Goal: Task Accomplishment & Management: Manage account settings

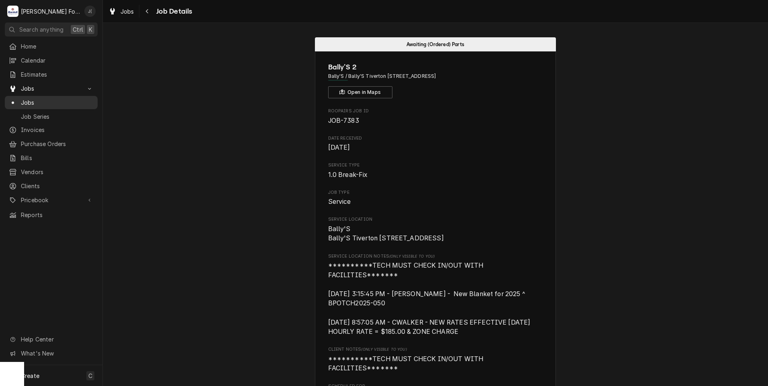
click at [51, 99] on span "Jobs" at bounding box center [57, 102] width 73 height 8
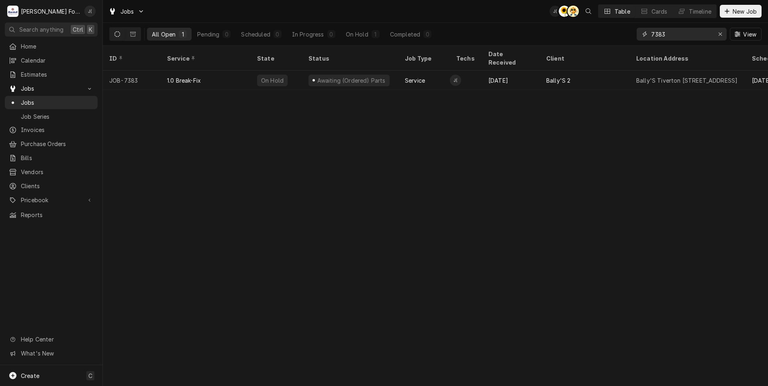
drag, startPoint x: 722, startPoint y: 36, endPoint x: 704, endPoint y: 33, distance: 17.8
click at [720, 36] on div "Erase input" at bounding box center [720, 34] width 8 height 8
click at [703, 33] on input "Dynamic Content Wrapper" at bounding box center [688, 34] width 75 height 13
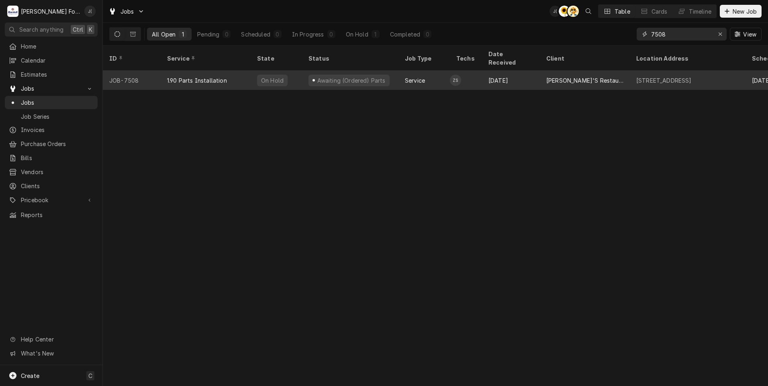
type input "7508"
click at [306, 71] on div "Awaiting (Ordered) Parts" at bounding box center [350, 80] width 96 height 19
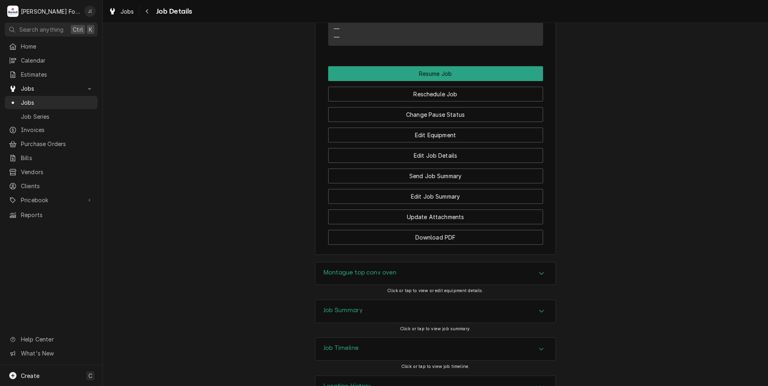
scroll to position [748, 0]
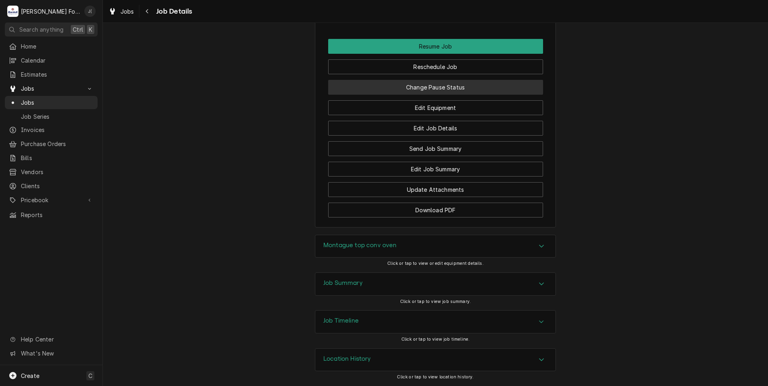
click at [473, 91] on button "Change Pause Status" at bounding box center [435, 87] width 215 height 15
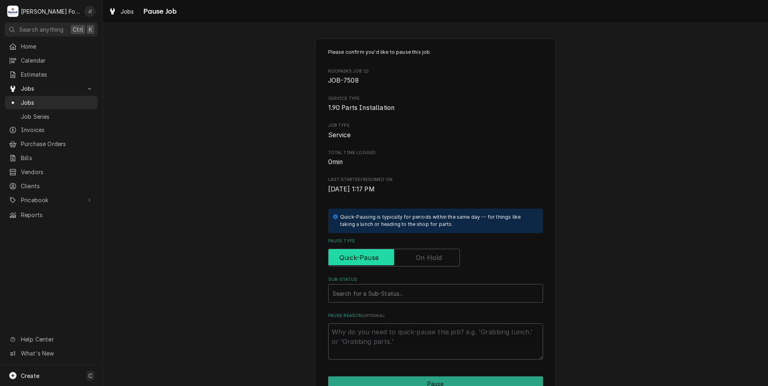
drag, startPoint x: 439, startPoint y: 263, endPoint x: 431, endPoint y: 266, distance: 8.8
click at [436, 263] on input "Pause Type" at bounding box center [394, 258] width 124 height 18
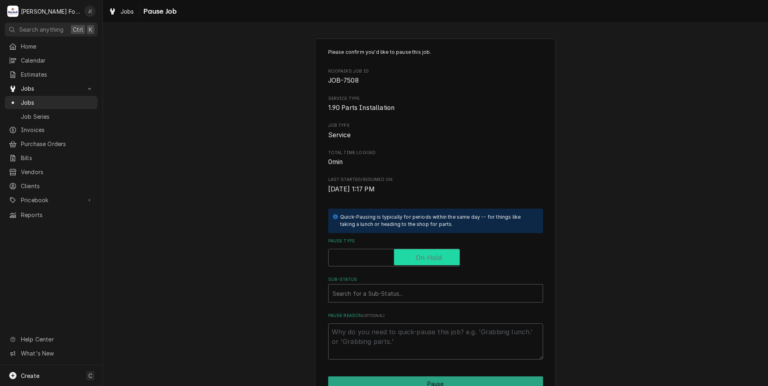
checkbox input "true"
click at [414, 300] on div "Sub-Status" at bounding box center [436, 293] width 206 height 14
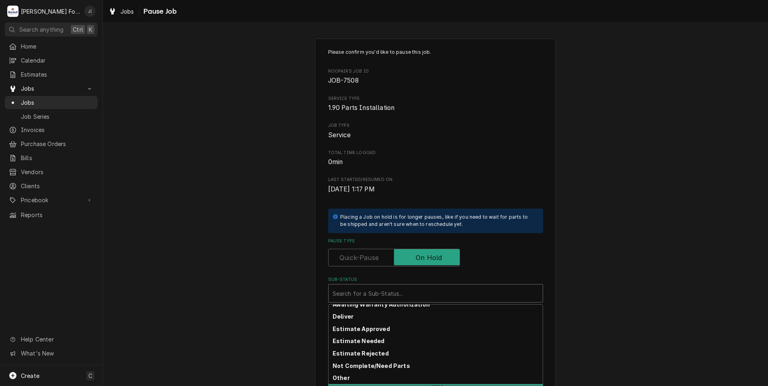
scroll to position [128, 0]
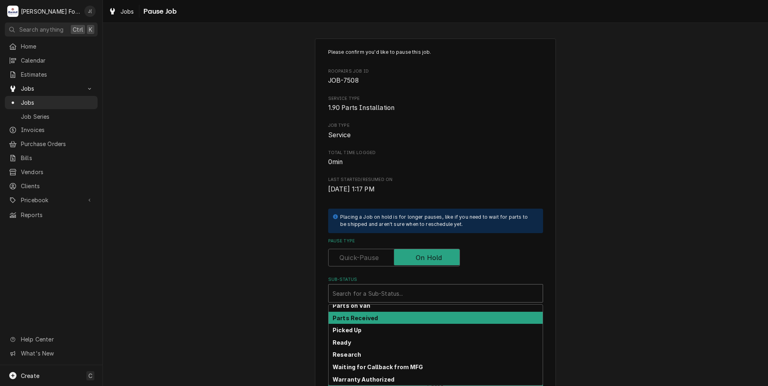
click at [365, 317] on strong "Parts Received" at bounding box center [355, 318] width 45 height 7
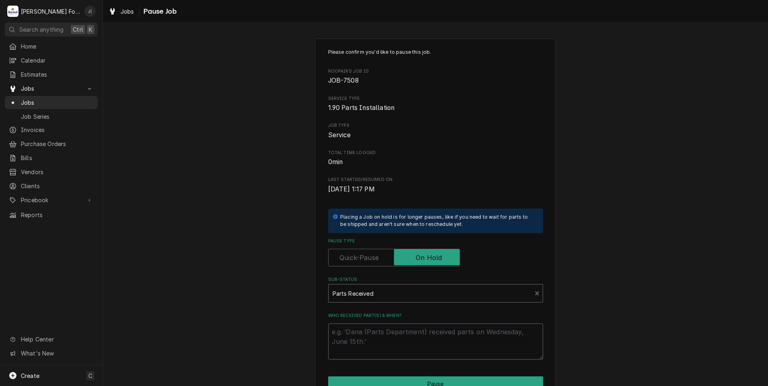
click at [369, 339] on textarea "Who received part(s) & when?" at bounding box center [435, 342] width 215 height 36
type textarea "x"
type textarea "1"
type textarea "x"
type textarea "10"
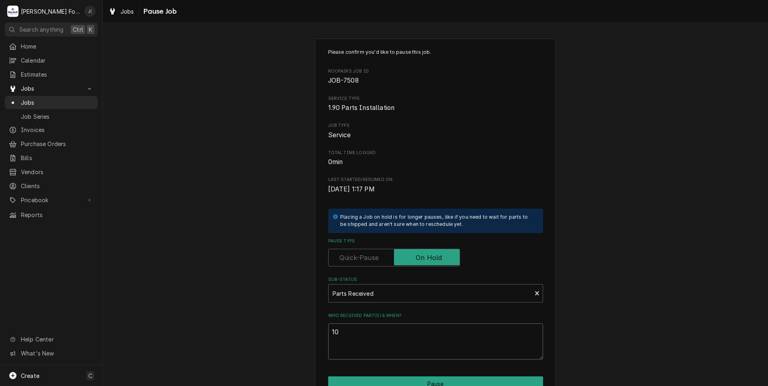
type textarea "x"
type textarea "10/"
type textarea "x"
type textarea "10/0"
type textarea "x"
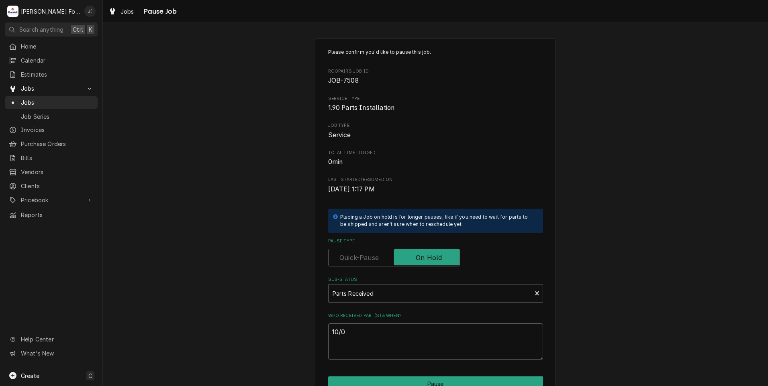
type textarea "10/07"
type textarea "x"
type textarea "10/07/"
type textarea "x"
type textarea "10/07/2"
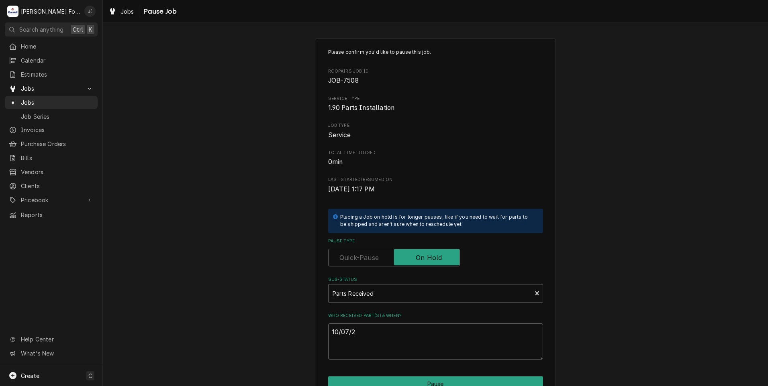
type textarea "x"
type textarea "10/07/20"
type textarea "x"
type textarea "10/07/202"
type textarea "x"
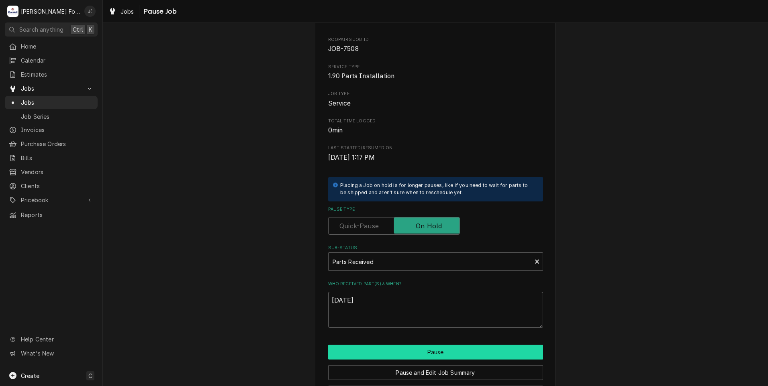
scroll to position [63, 0]
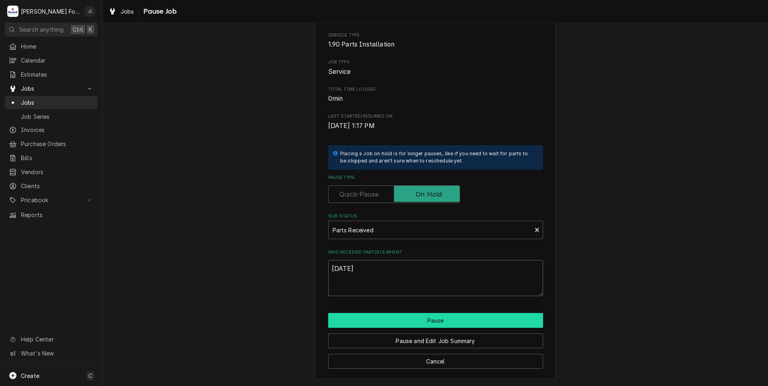
type textarea "10/07/2025"
click at [410, 324] on button "Pause" at bounding box center [435, 320] width 215 height 15
type textarea "x"
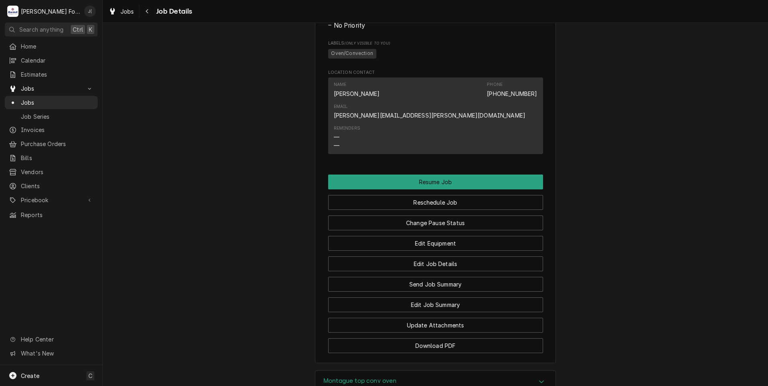
scroll to position [748, 0]
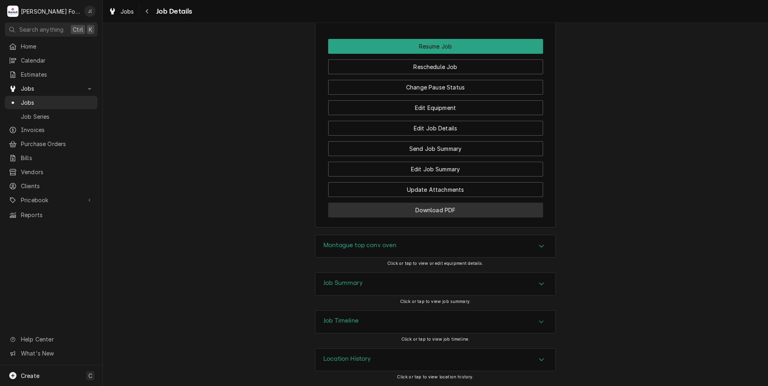
click at [400, 207] on button "Download PDF" at bounding box center [435, 210] width 215 height 15
click at [68, 98] on span "Jobs" at bounding box center [57, 102] width 73 height 8
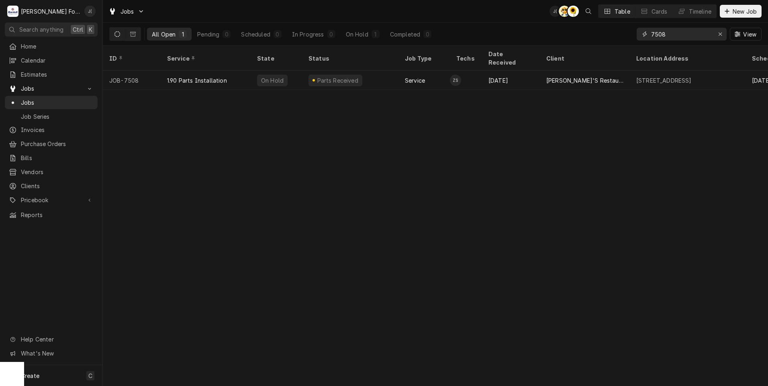
drag, startPoint x: 672, startPoint y: 37, endPoint x: 622, endPoint y: 35, distance: 49.9
click at [630, 37] on div "All Open 1 Pending 0 Scheduled 0 In Progress 0 On Hold 1 Completed 0 7508 View" at bounding box center [435, 34] width 652 height 22
type input "7"
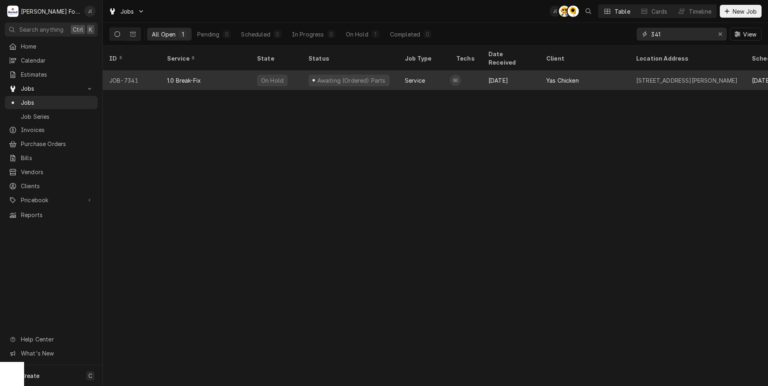
type input "341"
click at [384, 73] on div "Awaiting (Ordered) Parts" at bounding box center [350, 80] width 96 height 19
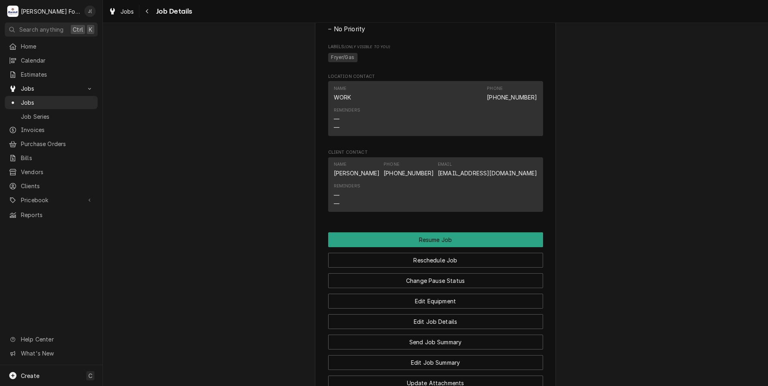
scroll to position [683, 0]
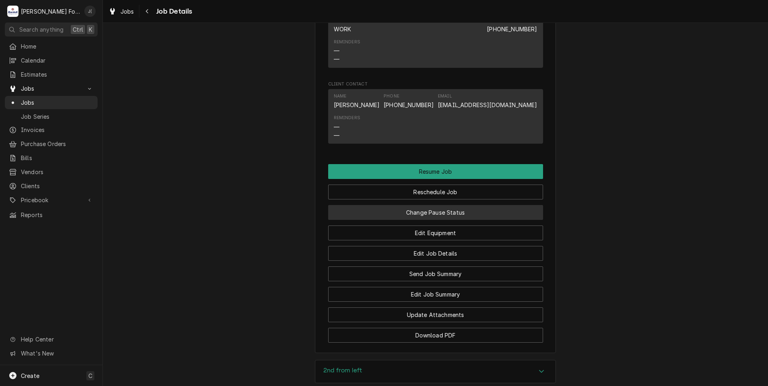
click at [417, 220] on button "Change Pause Status" at bounding box center [435, 212] width 215 height 15
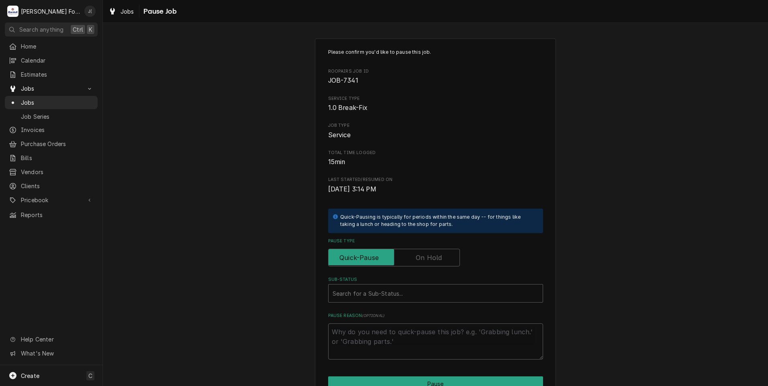
click at [433, 255] on label "Pause Type" at bounding box center [394, 258] width 132 height 18
click at [433, 255] on input "Pause Type" at bounding box center [394, 258] width 124 height 18
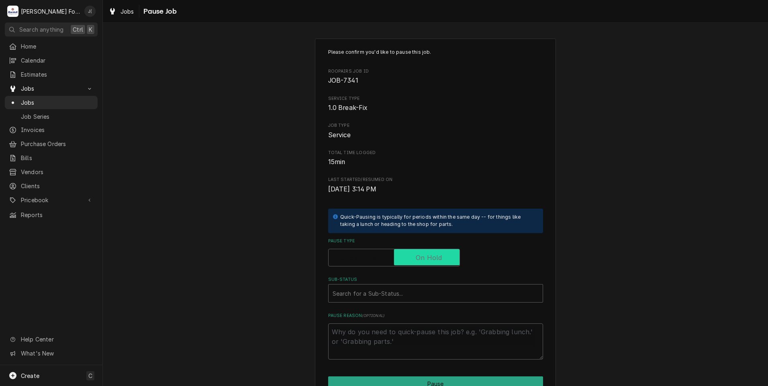
checkbox input "true"
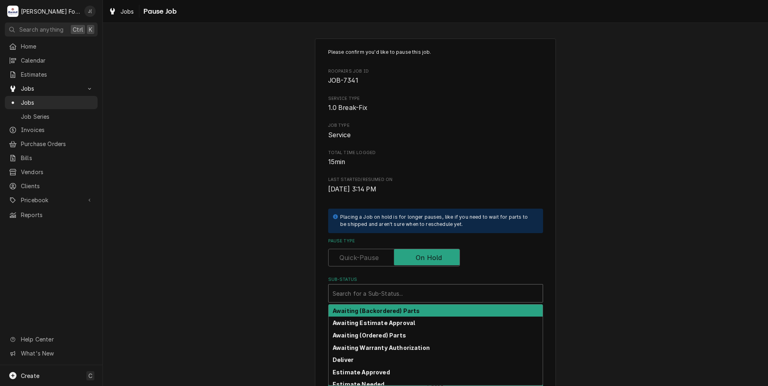
drag, startPoint x: 418, startPoint y: 286, endPoint x: 405, endPoint y: 301, distance: 20.3
click at [416, 288] on div "Search for a Sub-Status..." at bounding box center [435, 294] width 214 height 18
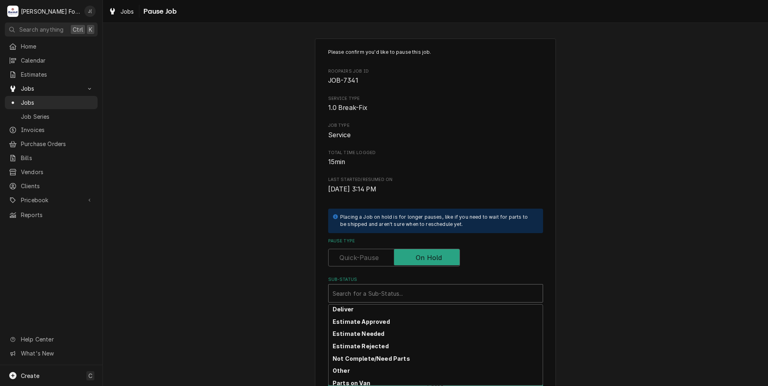
scroll to position [129, 0]
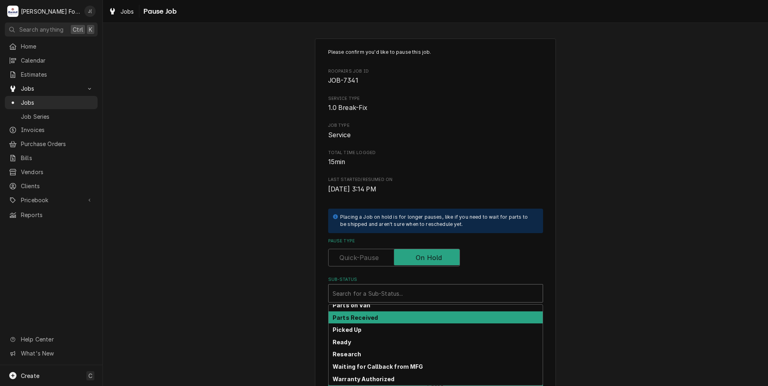
click at [388, 320] on div "Parts Received" at bounding box center [435, 318] width 214 height 12
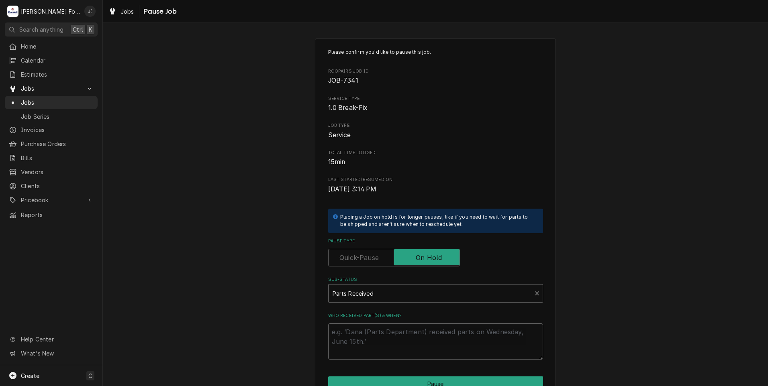
click at [386, 328] on textarea "Who received part(s) & when?" at bounding box center [435, 342] width 215 height 36
type textarea "x"
type textarea "1"
type textarea "x"
type textarea "10"
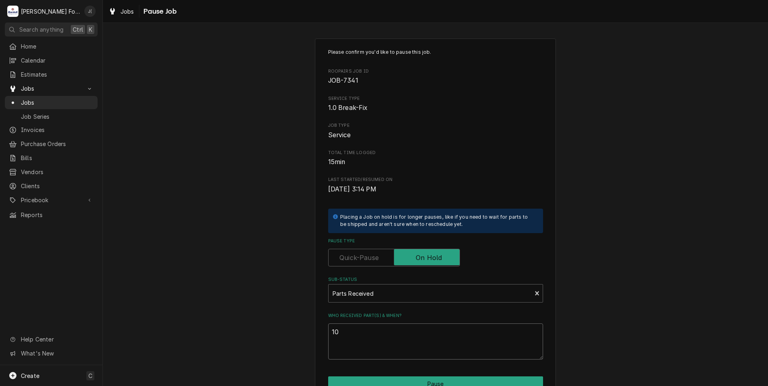
type textarea "x"
type textarea "10/"
type textarea "x"
type textarea "10/0"
type textarea "x"
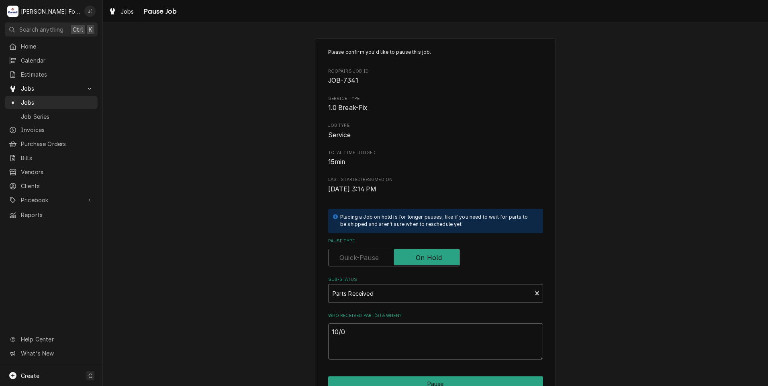
type textarea "10/07"
type textarea "x"
type textarea "10/07/"
type textarea "x"
type textarea "10/07/2"
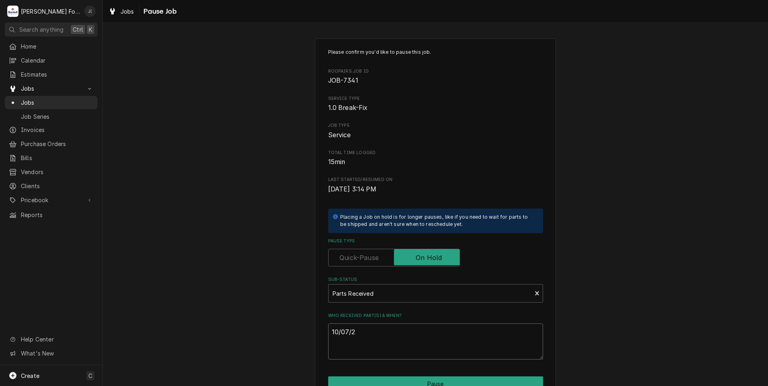
type textarea "x"
type textarea "10/07/20"
type textarea "x"
type textarea "10/07/202"
type textarea "x"
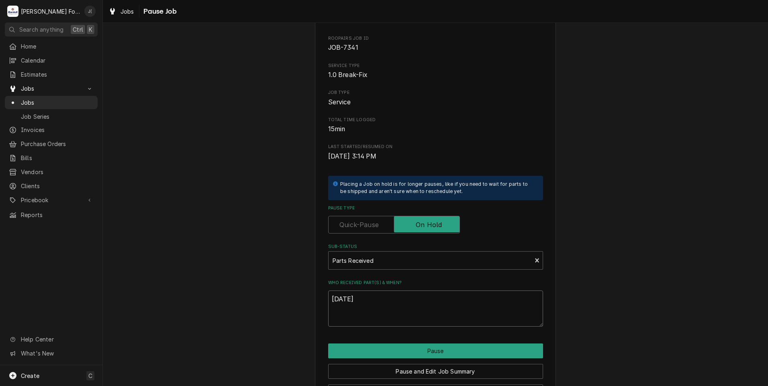
scroll to position [63, 0]
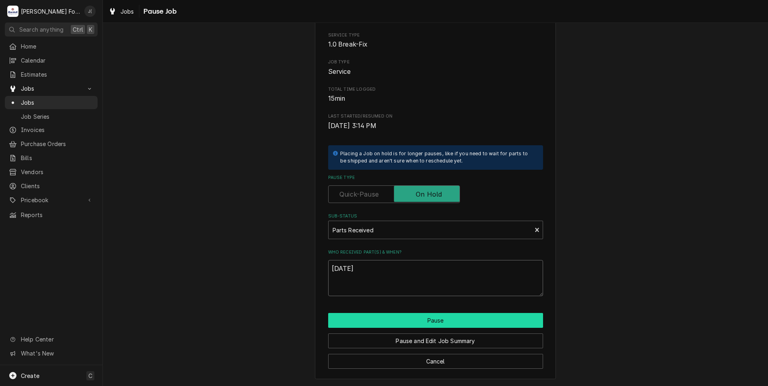
type textarea "10/07/2025"
click at [431, 323] on button "Pause" at bounding box center [435, 320] width 215 height 15
type textarea "x"
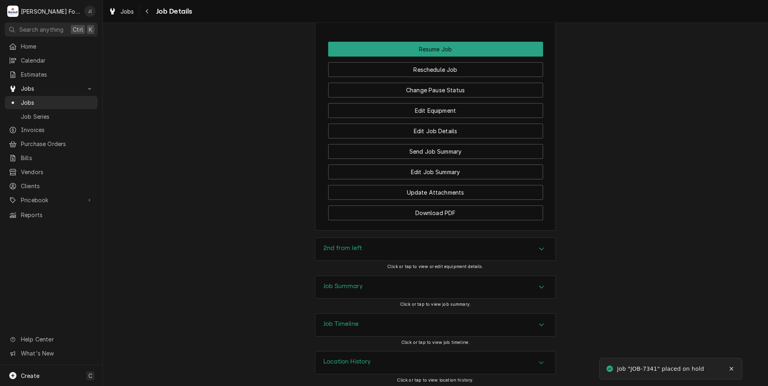
scroll to position [818, 0]
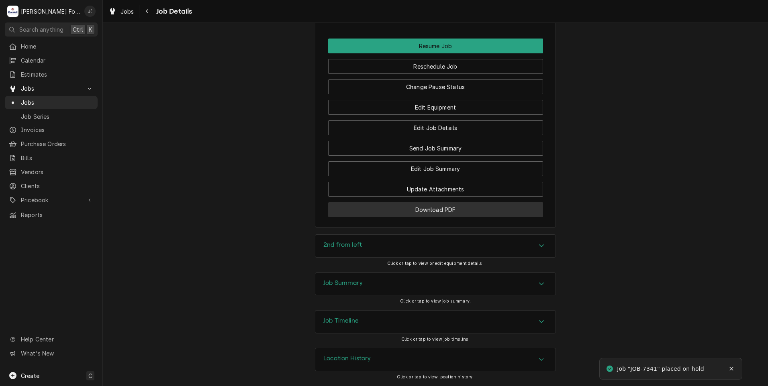
click at [335, 211] on button "Download PDF" at bounding box center [435, 209] width 215 height 15
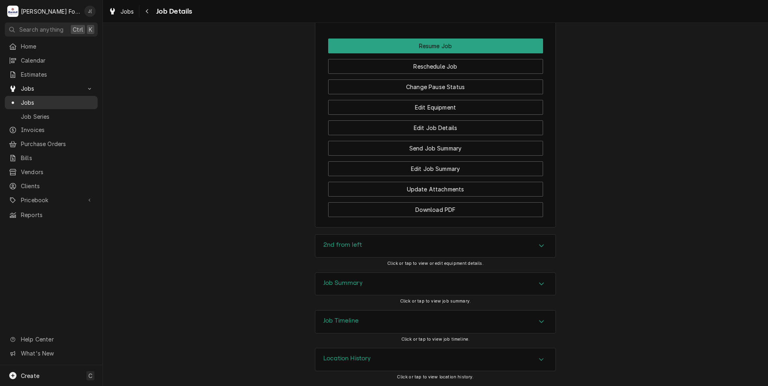
click at [57, 100] on span "Jobs" at bounding box center [57, 102] width 73 height 8
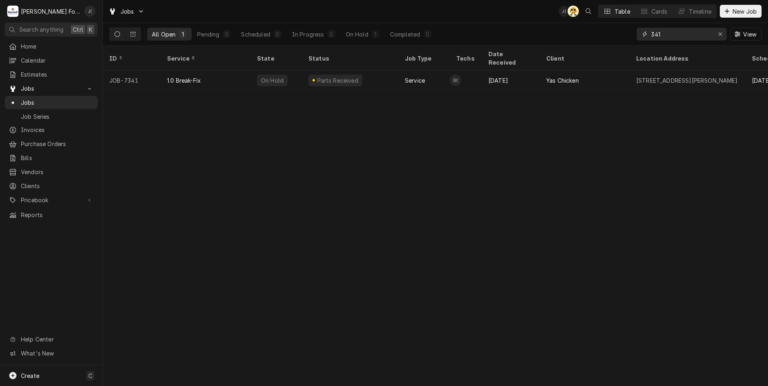
drag, startPoint x: 677, startPoint y: 35, endPoint x: 499, endPoint y: 20, distance: 178.1
click at [528, 21] on div "Jobs J( AT Table Cards Timeline New Job All Open 1 Pending 0 Scheduled 0 In Pro…" at bounding box center [435, 23] width 665 height 46
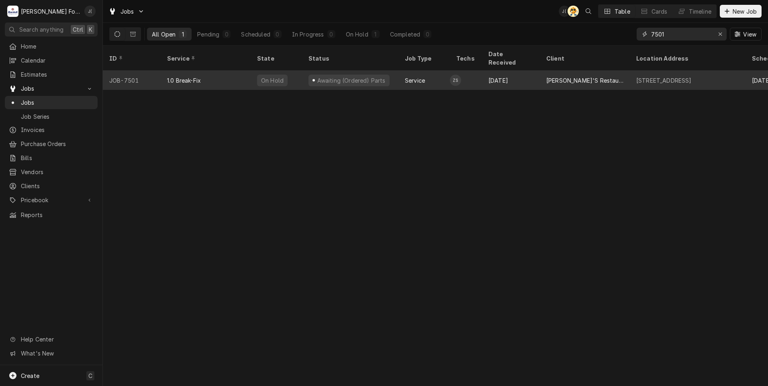
type input "7501"
click at [229, 76] on div "1.0 Break-Fix" at bounding box center [206, 80] width 90 height 19
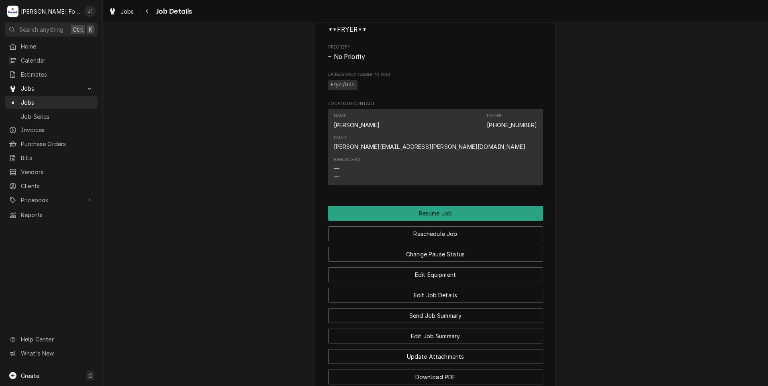
scroll to position [602, 0]
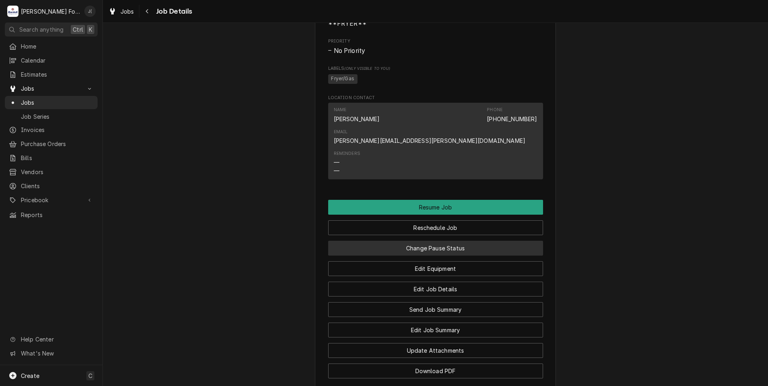
click at [458, 256] on button "Change Pause Status" at bounding box center [435, 248] width 215 height 15
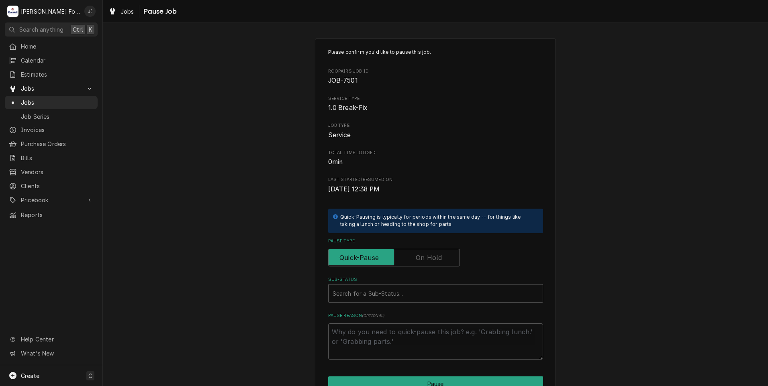
click at [435, 256] on label "Pause Type" at bounding box center [394, 258] width 132 height 18
click at [435, 256] on input "Pause Type" at bounding box center [394, 258] width 124 height 18
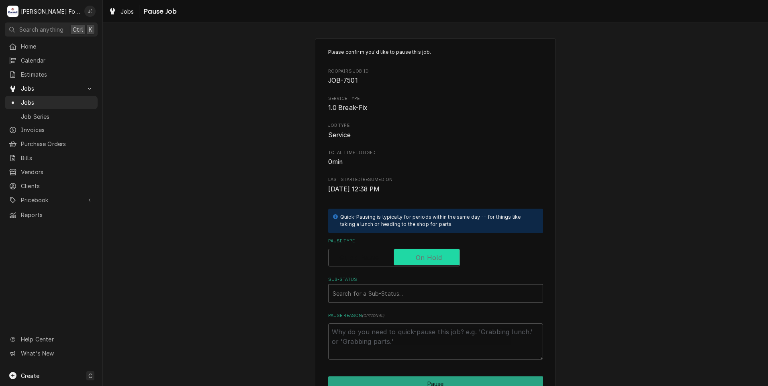
checkbox input "true"
click at [405, 295] on div "Sub-Status" at bounding box center [436, 293] width 206 height 14
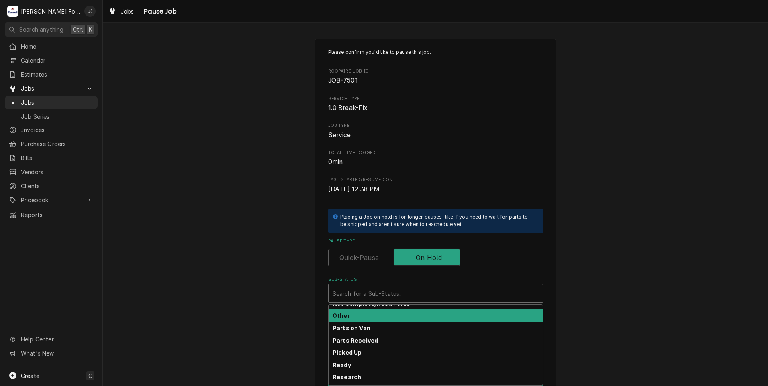
scroll to position [128, 0]
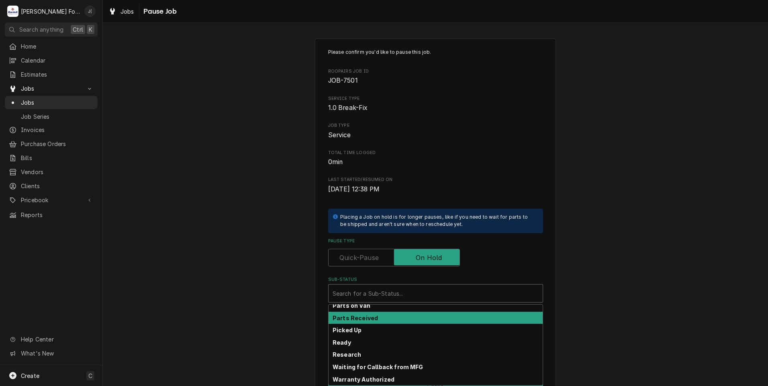
click at [364, 320] on strong "Parts Received" at bounding box center [355, 318] width 45 height 7
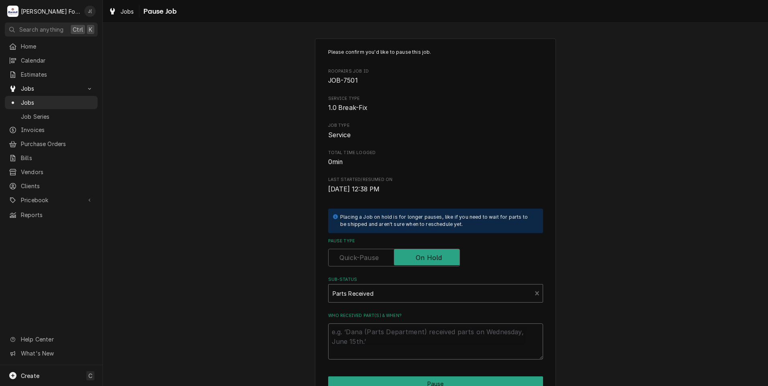
click at [349, 343] on textarea "Who received part(s) & when?" at bounding box center [435, 342] width 215 height 36
type textarea "x"
type textarea "1"
type textarea "x"
type textarea "10"
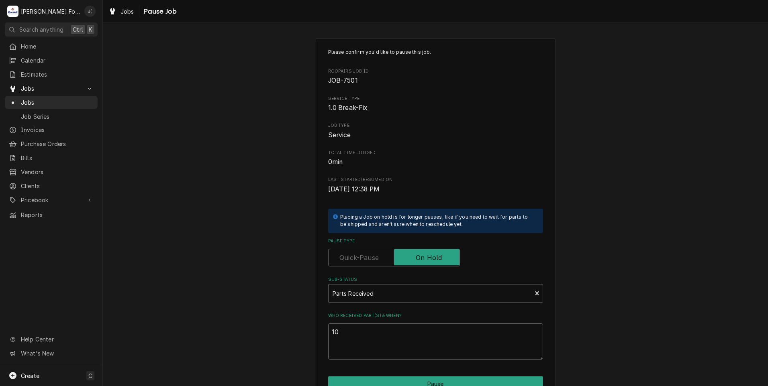
type textarea "x"
type textarea "10/"
type textarea "x"
type textarea "10/0"
type textarea "x"
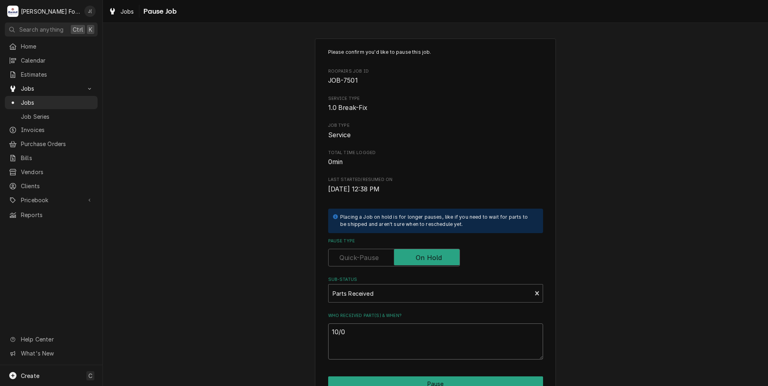
type textarea "10/07"
type textarea "x"
type textarea "10/07/"
type textarea "x"
type textarea "10/07/2"
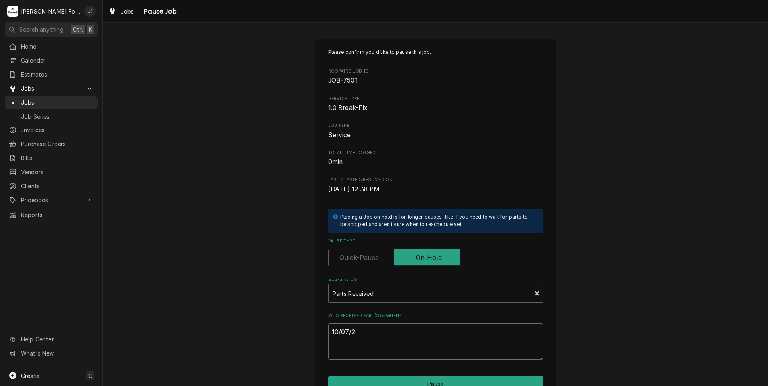
type textarea "x"
type textarea "[DATE]"
type textarea "x"
type textarea "10/07/202"
type textarea "x"
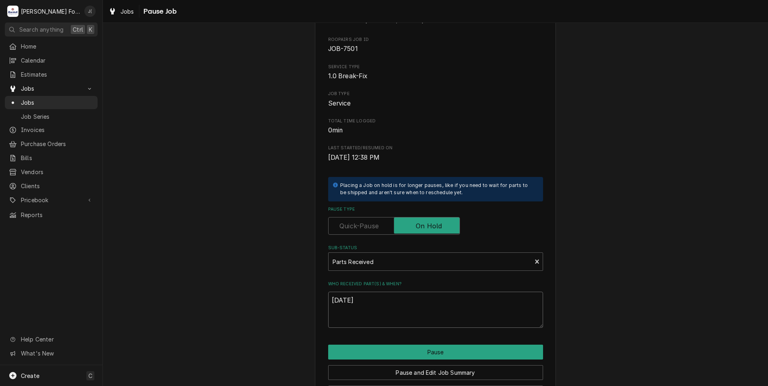
scroll to position [63, 0]
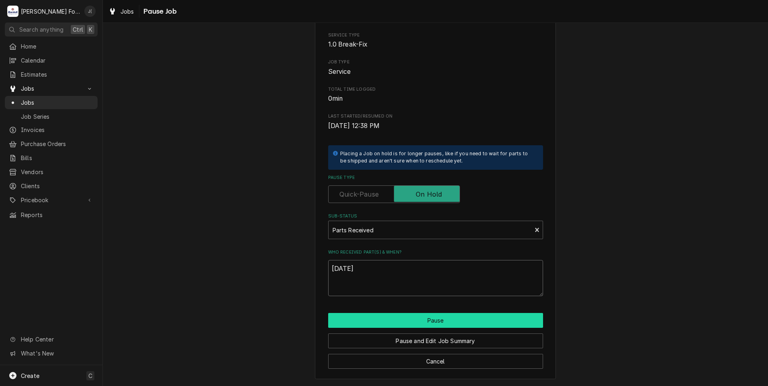
type textarea "[DATE]"
click at [431, 320] on button "Pause" at bounding box center [435, 320] width 215 height 15
type textarea "x"
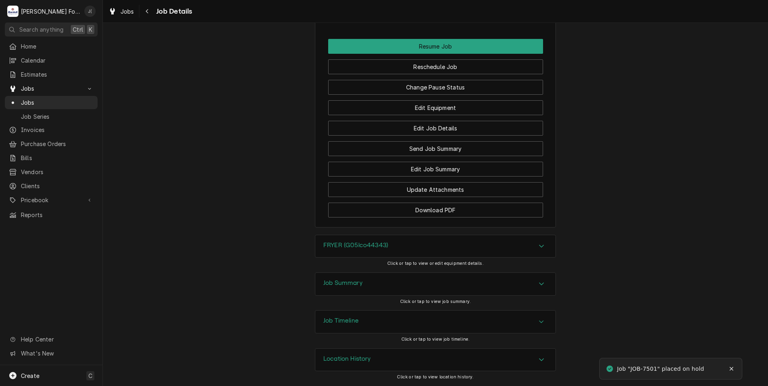
scroll to position [773, 0]
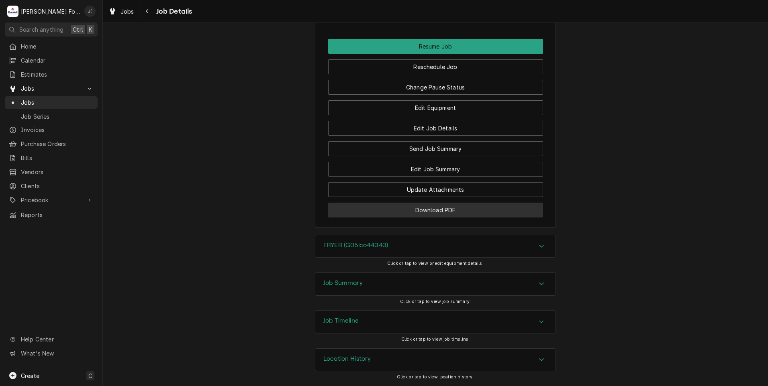
click at [389, 208] on button "Download PDF" at bounding box center [435, 210] width 215 height 15
